Goal: Find specific page/section: Find specific page/section

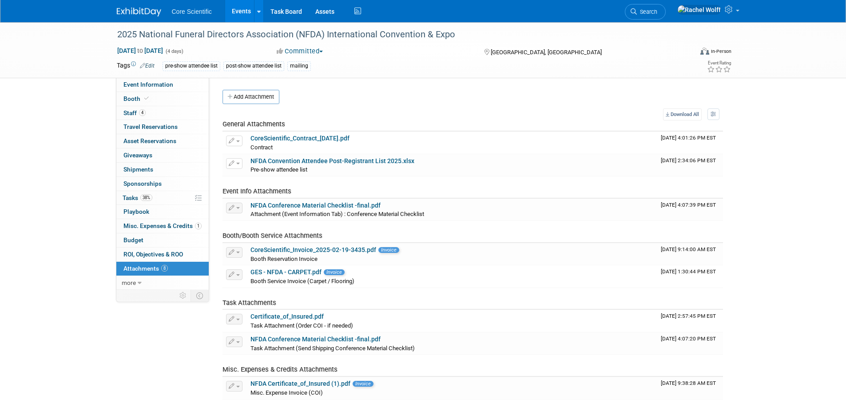
click at [146, 17] on div "Core Scientific Events Add Event Bulk Upload Events Shareable Event Boards Rece…" at bounding box center [423, 11] width 613 height 22
click at [151, 8] on img at bounding box center [139, 12] width 44 height 9
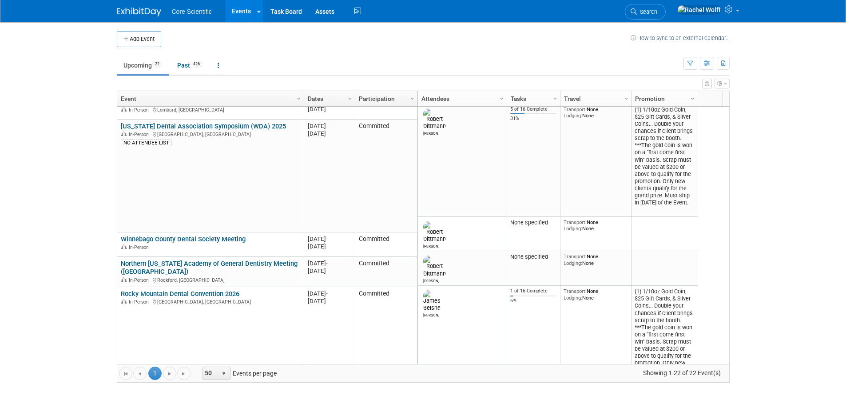
scroll to position [320, 0]
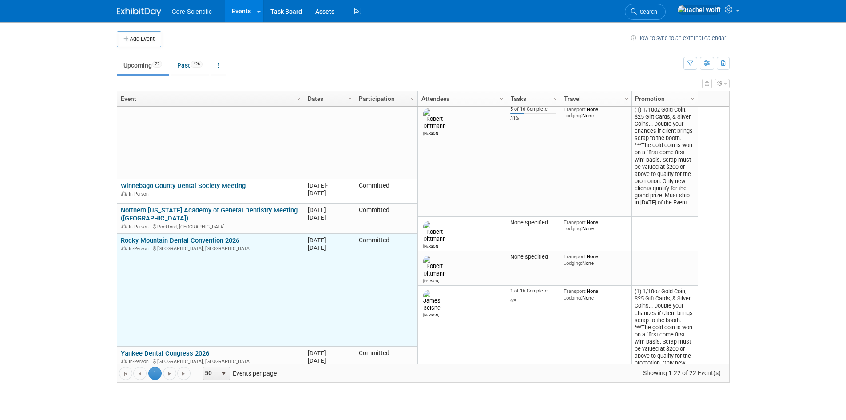
click at [226, 238] on link "Rocky Mountain Dental Convention 2026" at bounding box center [180, 240] width 119 height 8
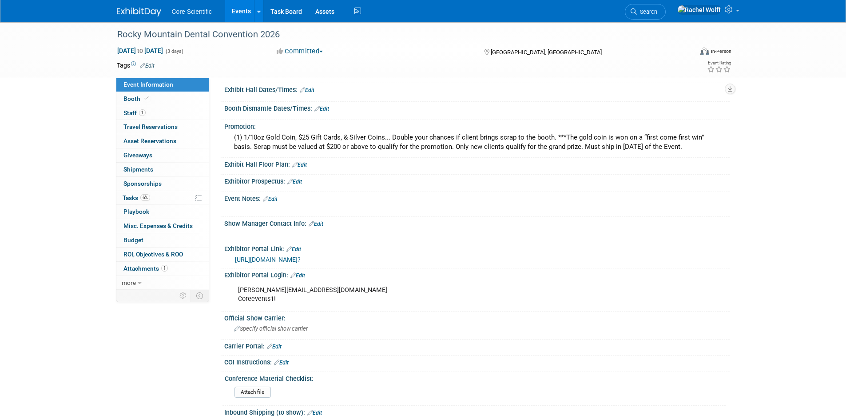
scroll to position [178, 0]
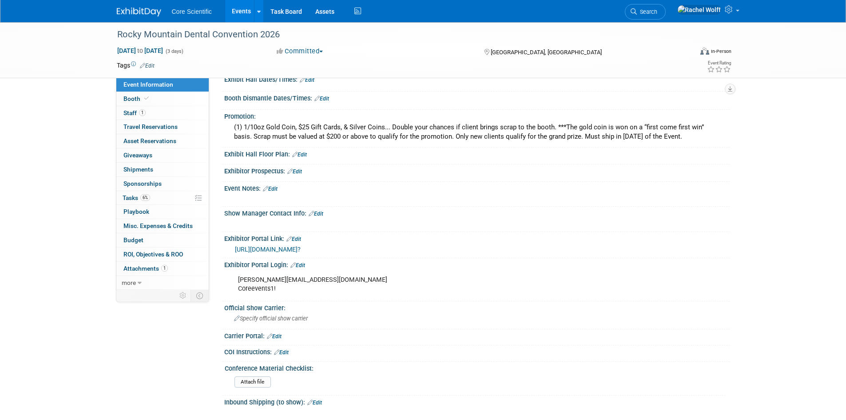
click at [296, 250] on link "https://s3.goeshow.com/mdds/rmdc/2026/exhibitor_service_center.cfm?" at bounding box center [268, 249] width 66 height 7
